Goal: Download file/media

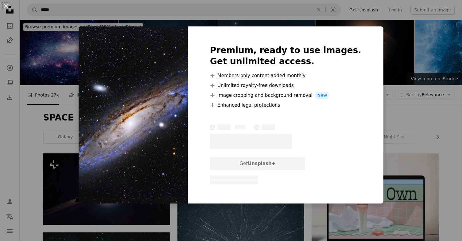
scroll to position [381, 0]
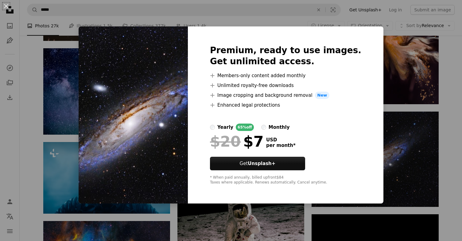
click at [395, 139] on div "An X shape Premium, ready to use images. Get unlimited access. A plus sign Memb…" at bounding box center [231, 120] width 462 height 241
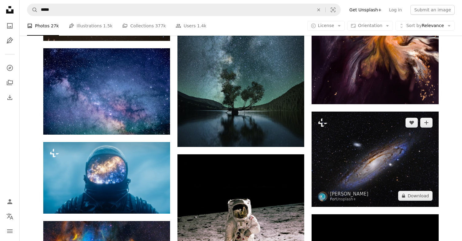
click at [392, 150] on img at bounding box center [374, 158] width 127 height 95
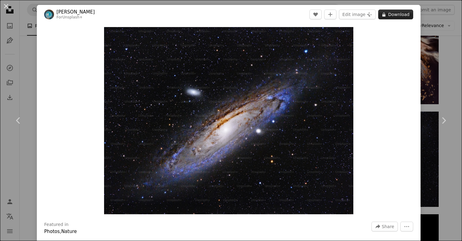
click at [396, 16] on button "A lock Download" at bounding box center [395, 15] width 35 height 10
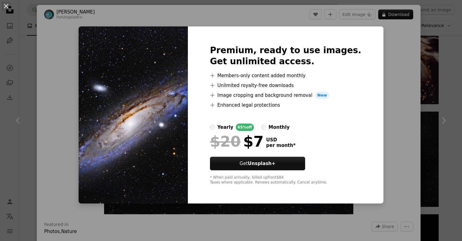
click at [450, 78] on div "An X shape Premium, ready to use images. Get unlimited access. A plus sign Memb…" at bounding box center [231, 120] width 462 height 241
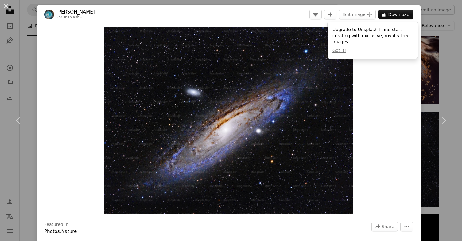
click at [450, 78] on div "An X shape Chevron left Chevron right [PERSON_NAME] For Unsplash+ A heart A plu…" at bounding box center [231, 120] width 462 height 241
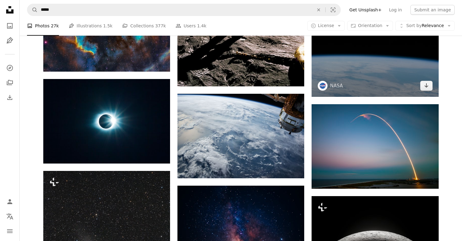
scroll to position [544, 0]
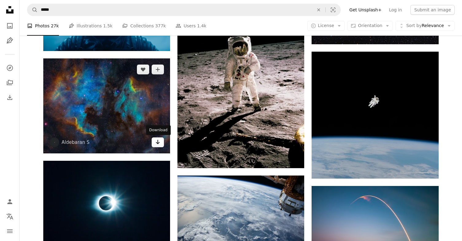
click at [161, 143] on link "Arrow pointing down" at bounding box center [158, 142] width 12 height 10
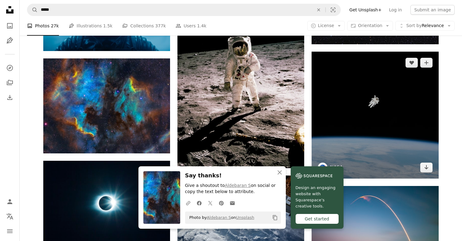
click at [323, 157] on img at bounding box center [374, 115] width 127 height 127
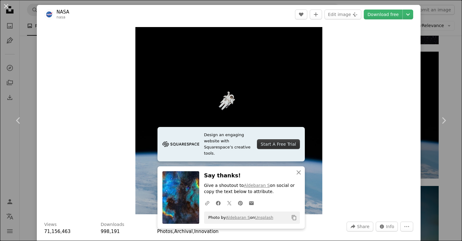
click at [444, 83] on div "An X shape Chevron left Chevron right Design an engaging website with Squarespa…" at bounding box center [231, 120] width 462 height 241
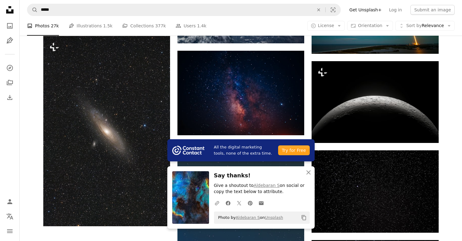
scroll to position [761, 0]
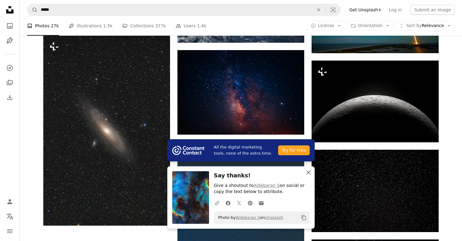
click at [309, 171] on icon "button" at bounding box center [308, 172] width 4 height 4
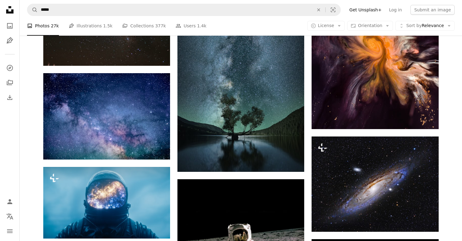
scroll to position [352, 0]
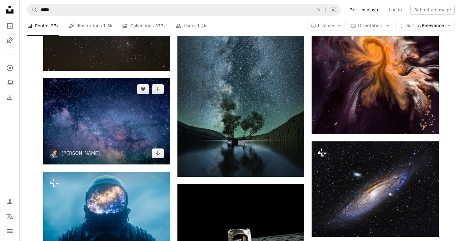
click at [159, 159] on img at bounding box center [106, 121] width 127 height 87
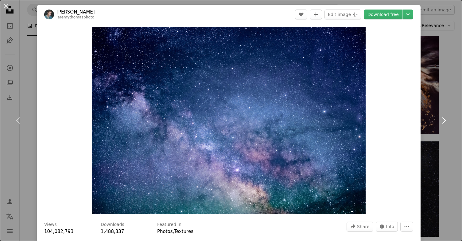
click at [454, 105] on link "Chevron right" at bounding box center [443, 120] width 37 height 59
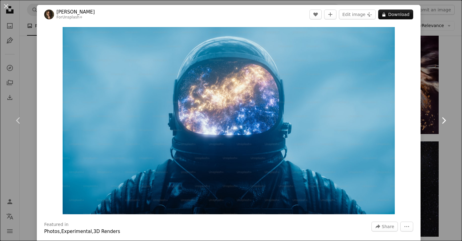
click at [444, 96] on link "Chevron right" at bounding box center [443, 120] width 37 height 59
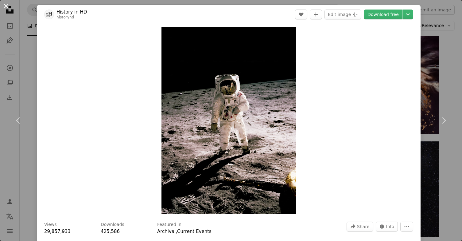
click at [7, 9] on button "An X shape" at bounding box center [5, 5] width 7 height 7
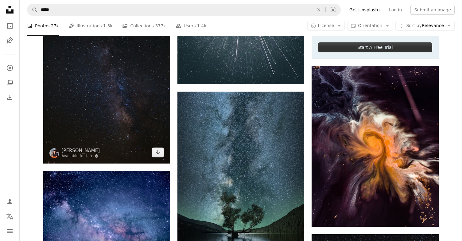
scroll to position [257, 0]
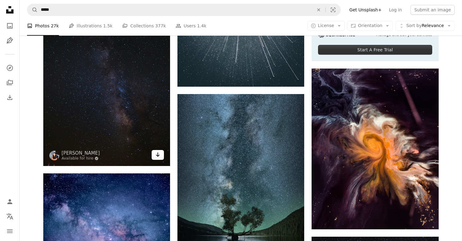
click at [156, 152] on icon "Arrow pointing down" at bounding box center [157, 154] width 5 height 7
